Goal: Task Accomplishment & Management: Use online tool/utility

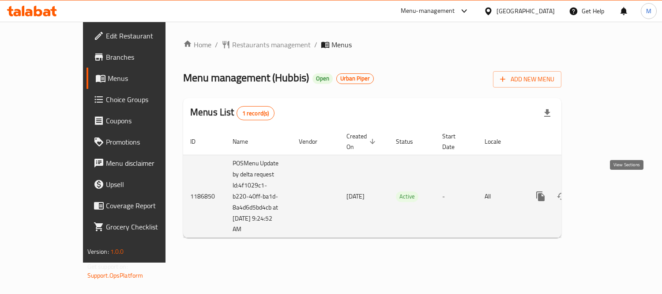
click at [610, 191] on icon "enhanced table" at bounding box center [604, 196] width 11 height 11
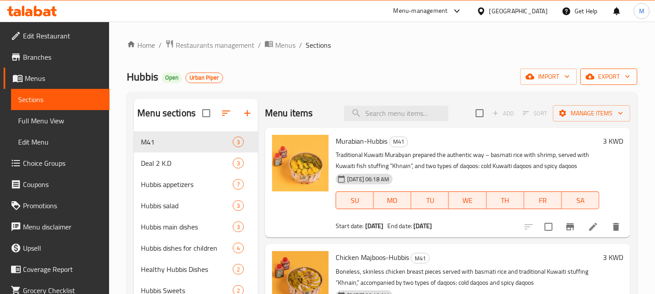
click at [614, 75] on span "export" at bounding box center [608, 76] width 43 height 11
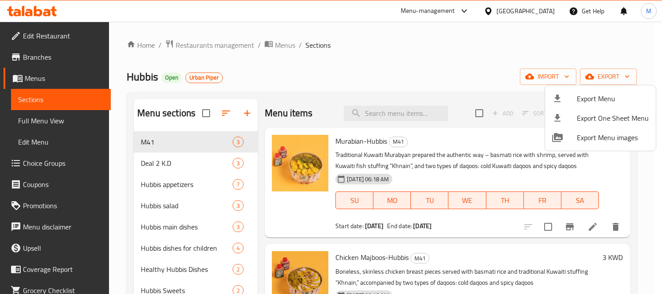
click at [466, 50] on div at bounding box center [331, 147] width 662 height 294
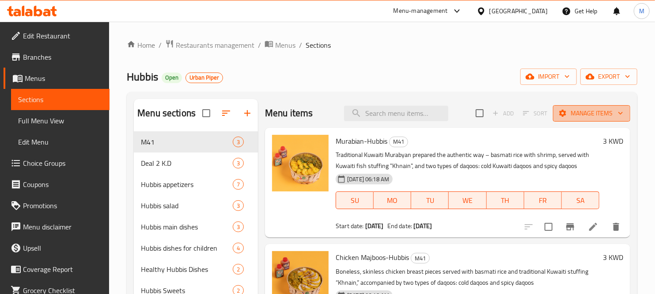
click at [606, 113] on span "Manage items" at bounding box center [591, 113] width 63 height 11
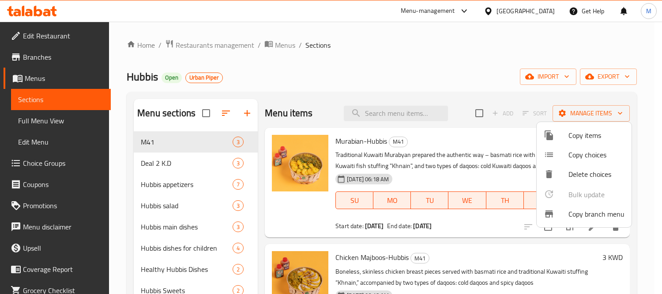
click at [589, 211] on span "Copy branch menu" at bounding box center [597, 213] width 56 height 11
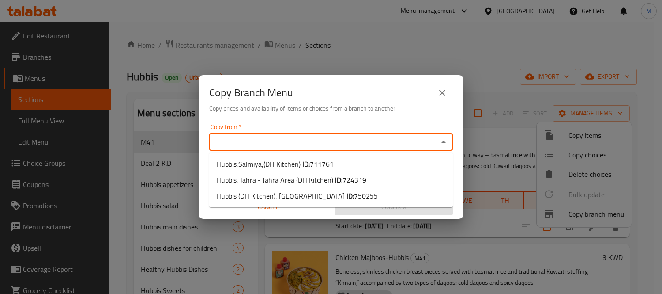
click at [415, 146] on input "Copy from   *" at bounding box center [324, 142] width 224 height 12
click at [367, 181] on li "Hubbis, Jahra - Jahra Area (DH Kitchen) ID: 724319" at bounding box center [331, 180] width 244 height 16
type input "Hubbis, Jahra - Jahra Area (DH Kitchen)"
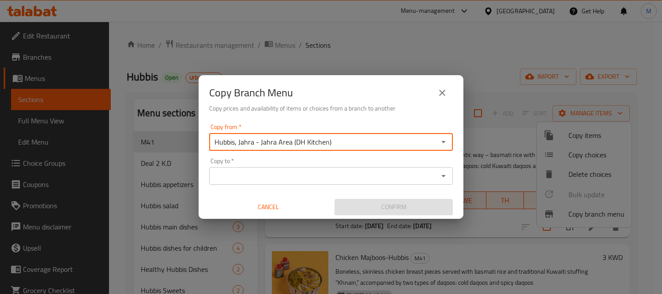
click at [444, 173] on icon "Open" at bounding box center [443, 175] width 11 height 11
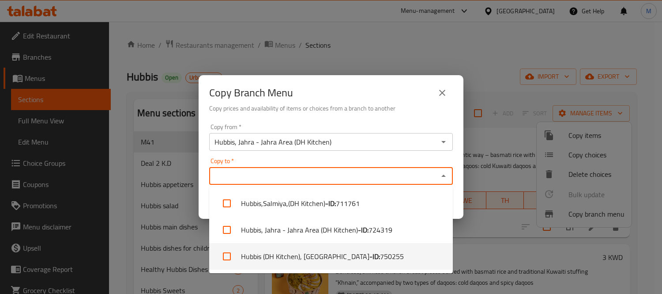
click at [372, 255] on li "Hubbis (DH Kitchen), Ardhiya - ID: 750255" at bounding box center [331, 256] width 244 height 26
checkbox input "true"
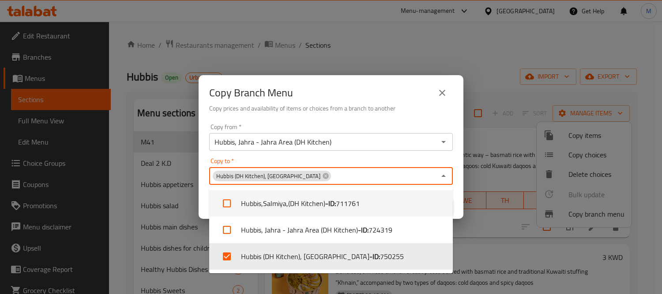
click at [451, 164] on div "Copy to   * Hubbis (DH Kitchen), Ardhiya Copy to *" at bounding box center [331, 171] width 244 height 27
click at [458, 196] on div "Copy from   * Hubbis, Jahra - Jahra Area (DH Kitchen) Copy from * Copy to   * H…" at bounding box center [331, 169] width 265 height 98
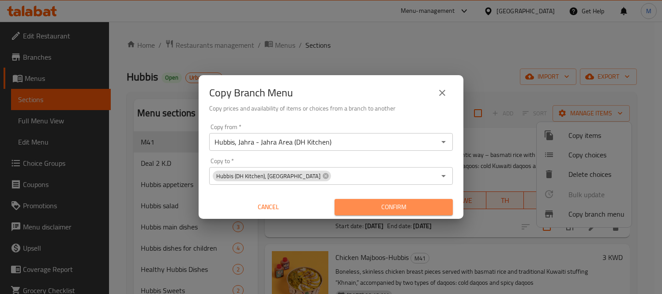
click at [404, 209] on span "Confirm" at bounding box center [394, 206] width 104 height 11
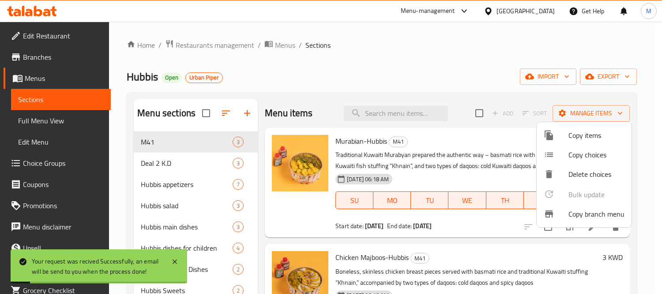
click at [459, 60] on div at bounding box center [331, 147] width 662 height 294
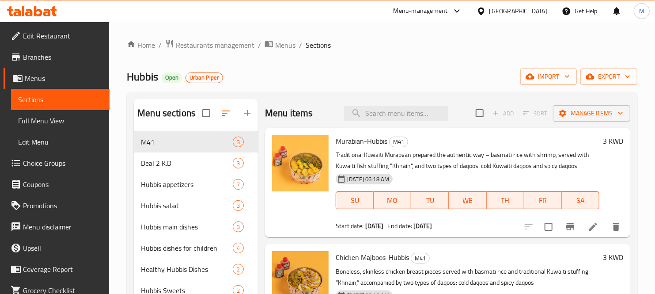
click at [46, 62] on span "Branches" at bounding box center [62, 57] width 79 height 11
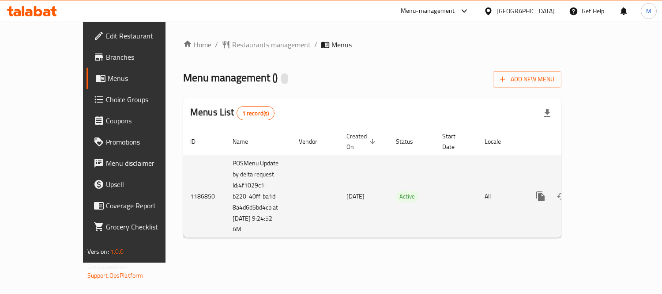
click at [608, 192] on icon "enhanced table" at bounding box center [604, 196] width 8 height 8
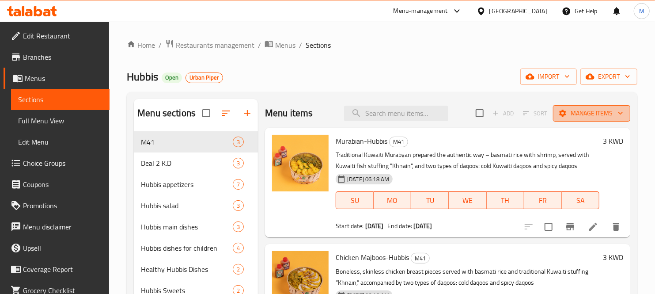
click at [616, 113] on icon "button" at bounding box center [620, 113] width 9 height 9
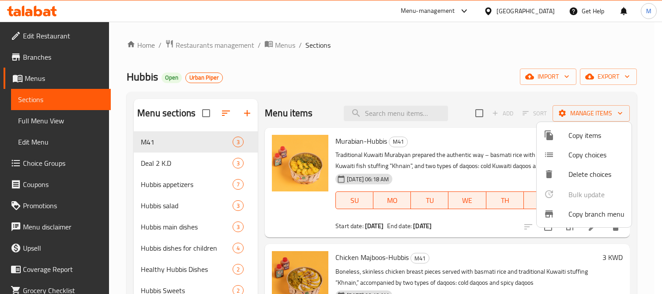
click at [588, 219] on span "Copy branch menu" at bounding box center [597, 213] width 56 height 11
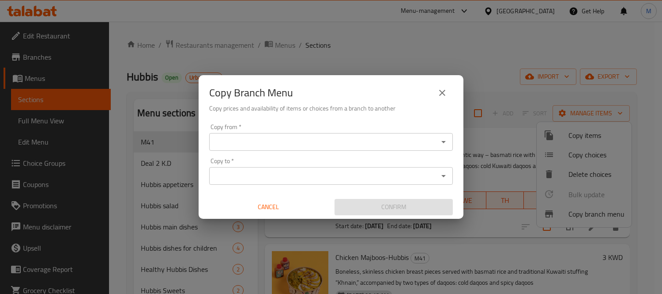
click at [411, 134] on div "Copy from *" at bounding box center [331, 142] width 244 height 18
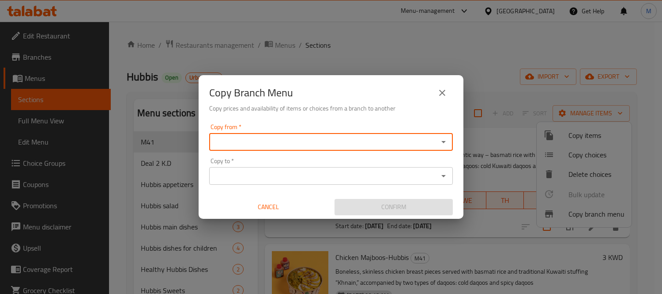
click at [448, 143] on icon "Open" at bounding box center [443, 141] width 11 height 11
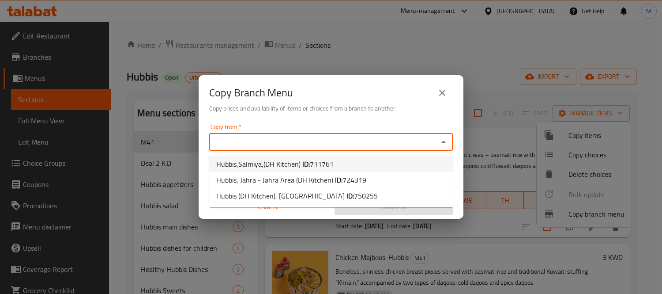
click at [389, 165] on li "Hubbis,Salmiya,(DH Kitchen) ID: 711761" at bounding box center [331, 164] width 244 height 16
type input "Hubbis,Salmiya,(DH Kitchen)"
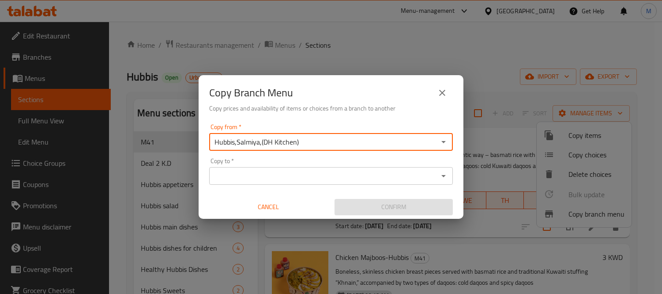
click at [440, 173] on icon "Open" at bounding box center [443, 175] width 11 height 11
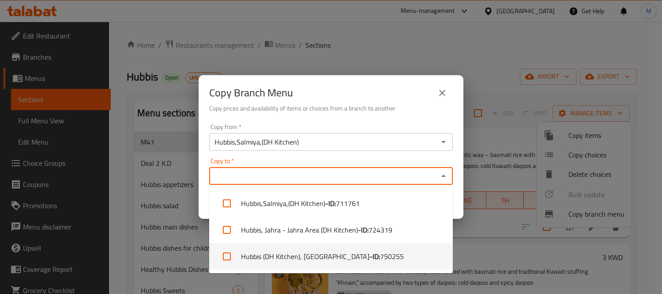
click at [380, 259] on span "750255" at bounding box center [392, 256] width 24 height 11
checkbox input "true"
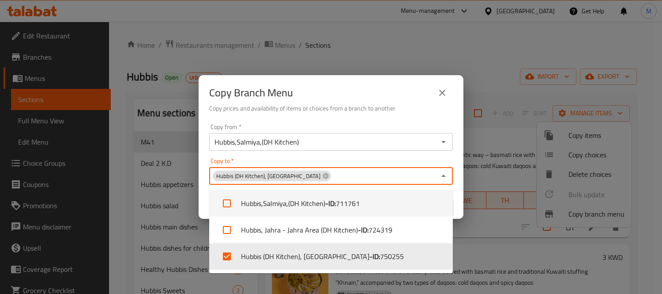
click at [449, 160] on div "Copy to   * Hubbis (DH Kitchen), Ardhiya Copy to *" at bounding box center [331, 171] width 244 height 27
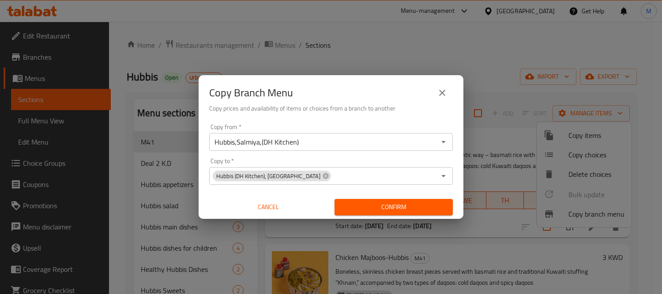
click at [457, 191] on div "Copy from   * Hubbis,Salmiya,(DH Kitchen) Copy from * Copy to   * Hubbis (DH Ki…" at bounding box center [331, 169] width 265 height 98
click at [433, 200] on button "Confirm" at bounding box center [394, 207] width 118 height 16
